Goal: Navigation & Orientation: Find specific page/section

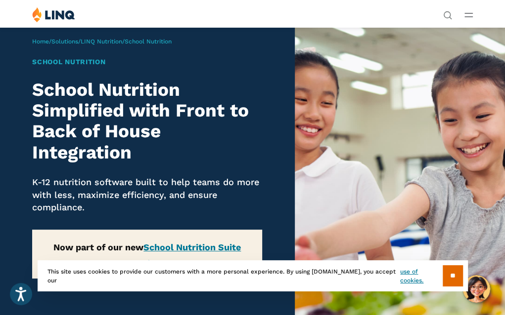
scroll to position [0, 0]
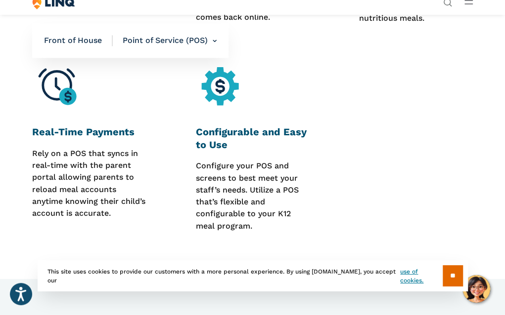
scroll to position [631, 0]
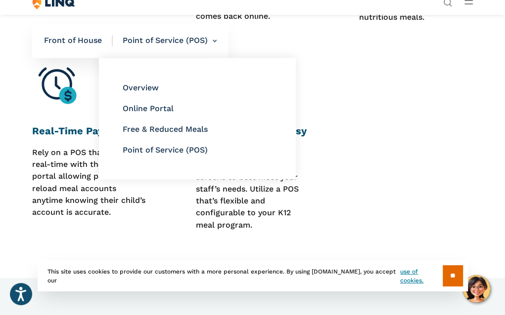
click at [191, 45] on li "Point of Service (POS) Overview Online Portal Free & Reduced Meals Point of Ser…" at bounding box center [165, 41] width 104 height 35
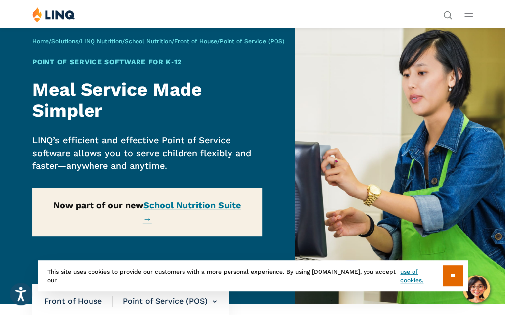
scroll to position [0, 0]
